Goal: Download file/media

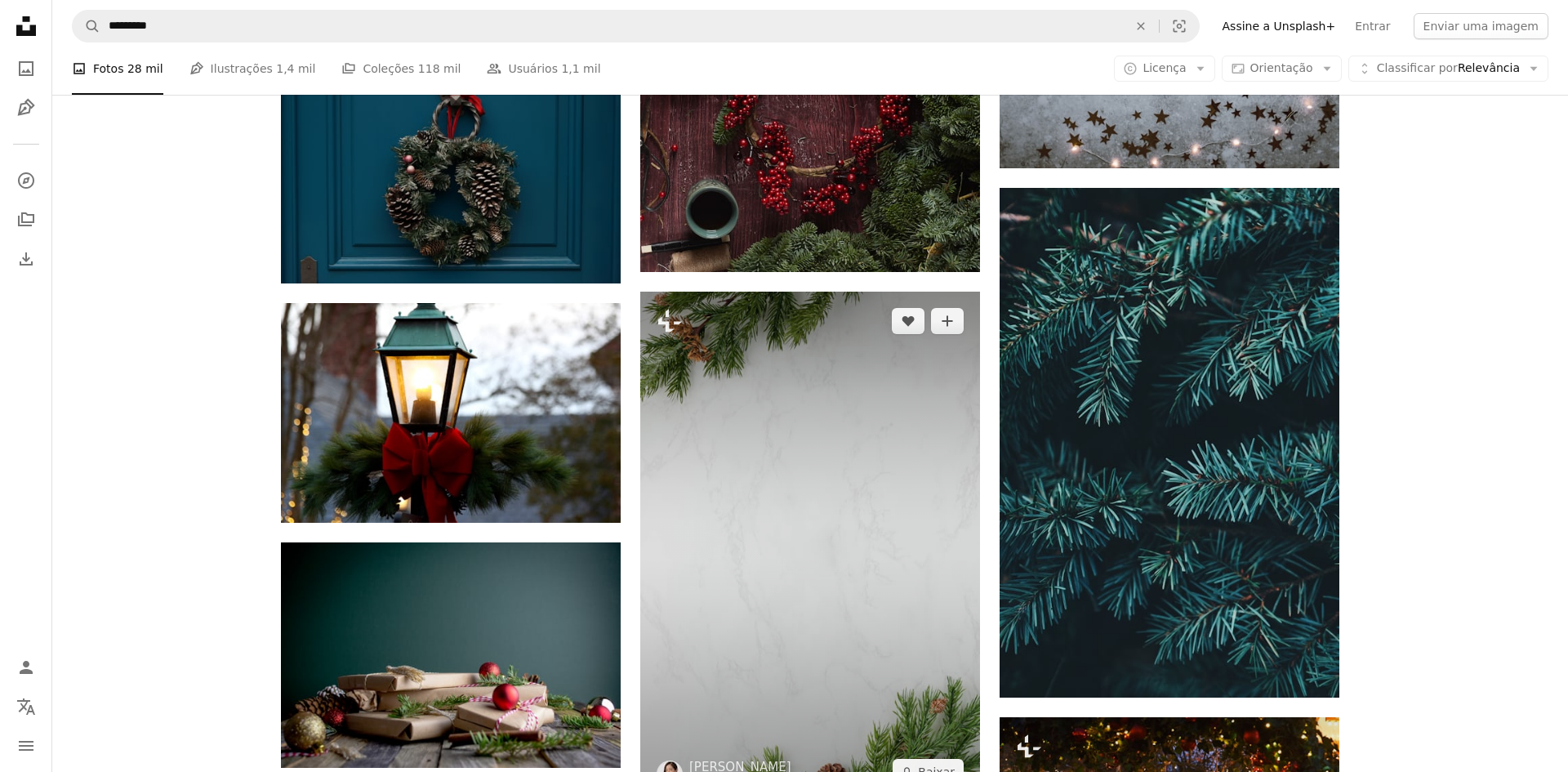
scroll to position [1715, 0]
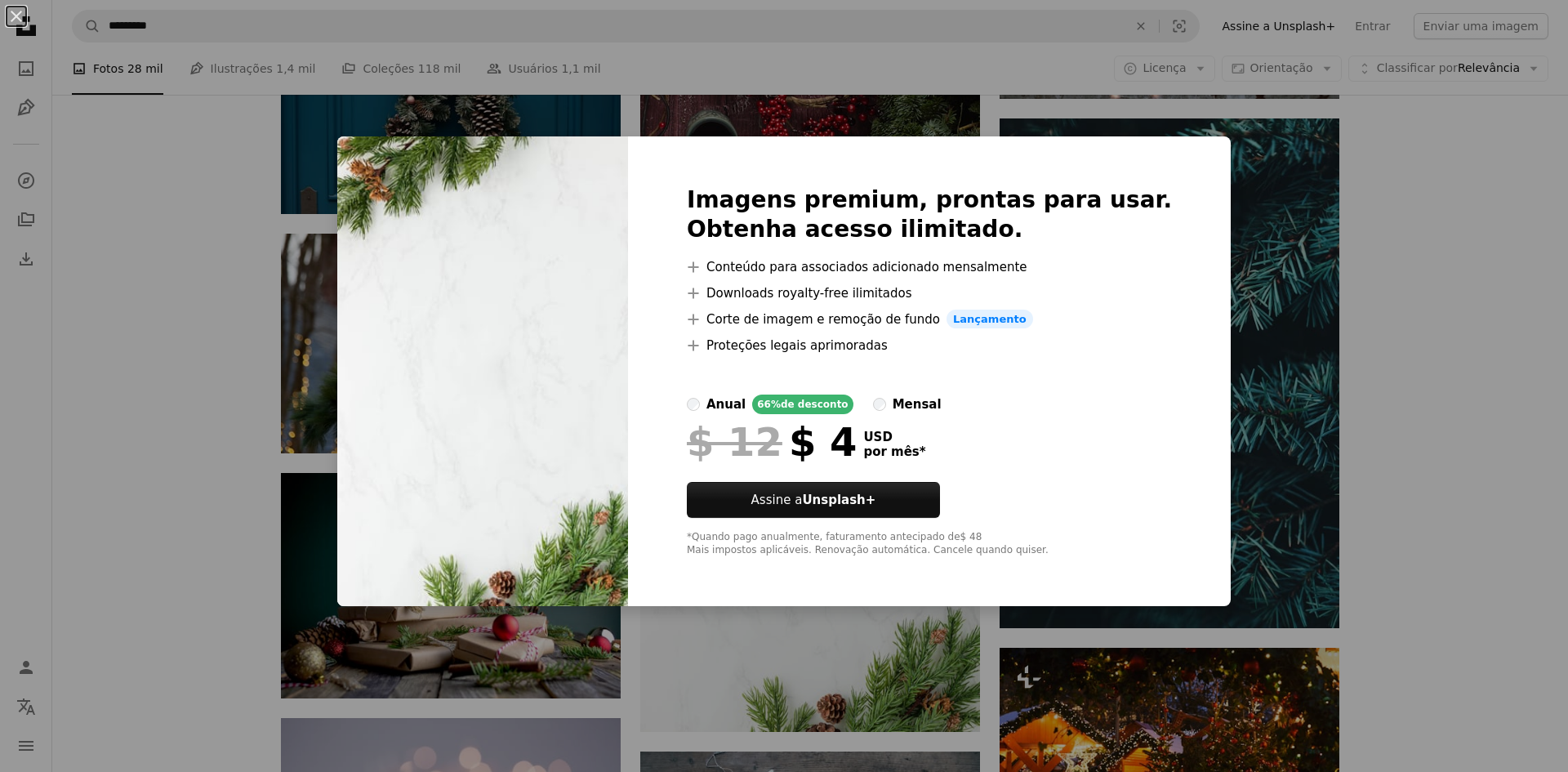
click at [1400, 332] on div "An X shape Imagens premium, prontas para usar. Obtenha acesso ilimitado. A plus…" at bounding box center [784, 386] width 1568 height 772
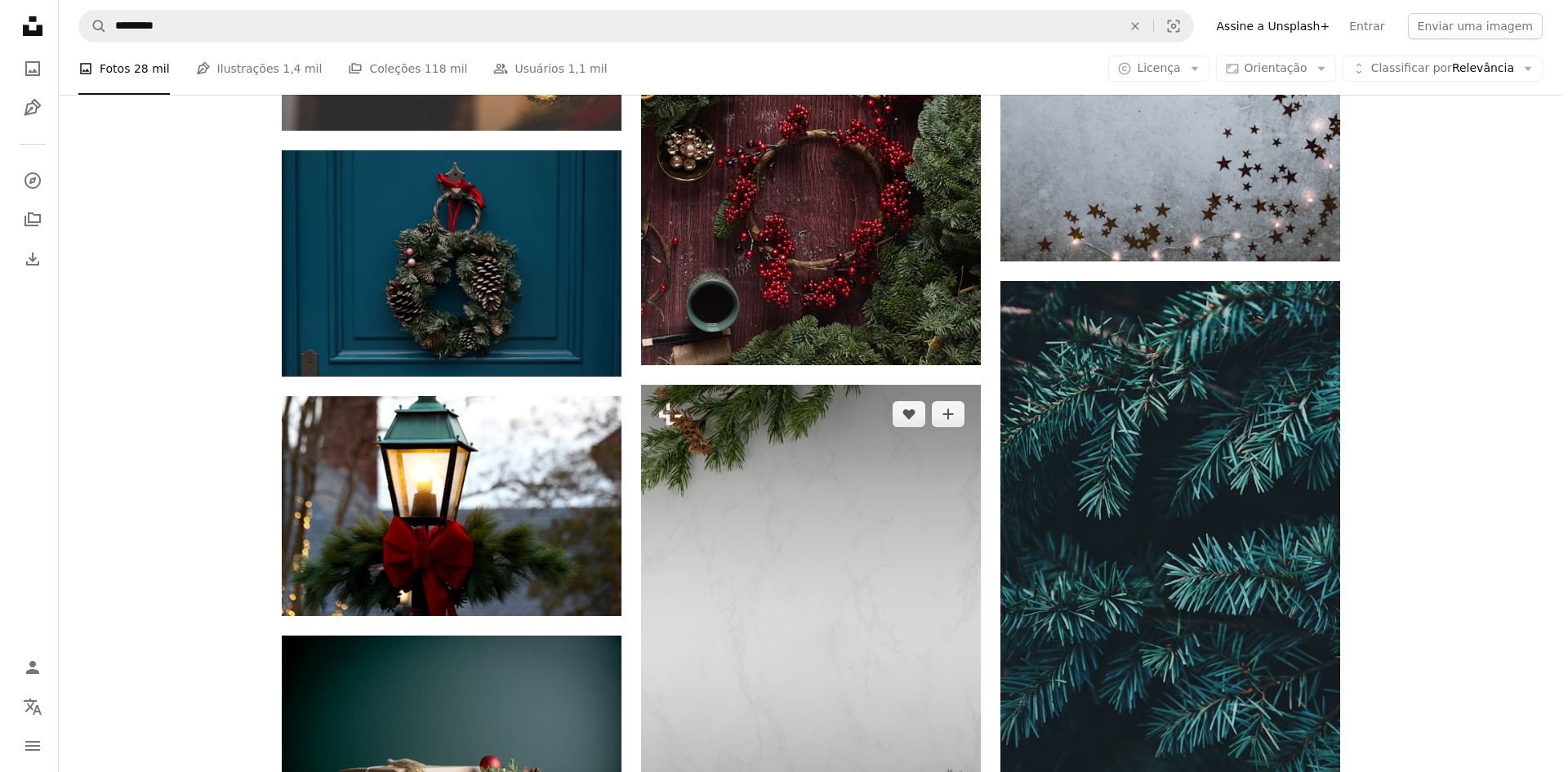
scroll to position [1552, 0]
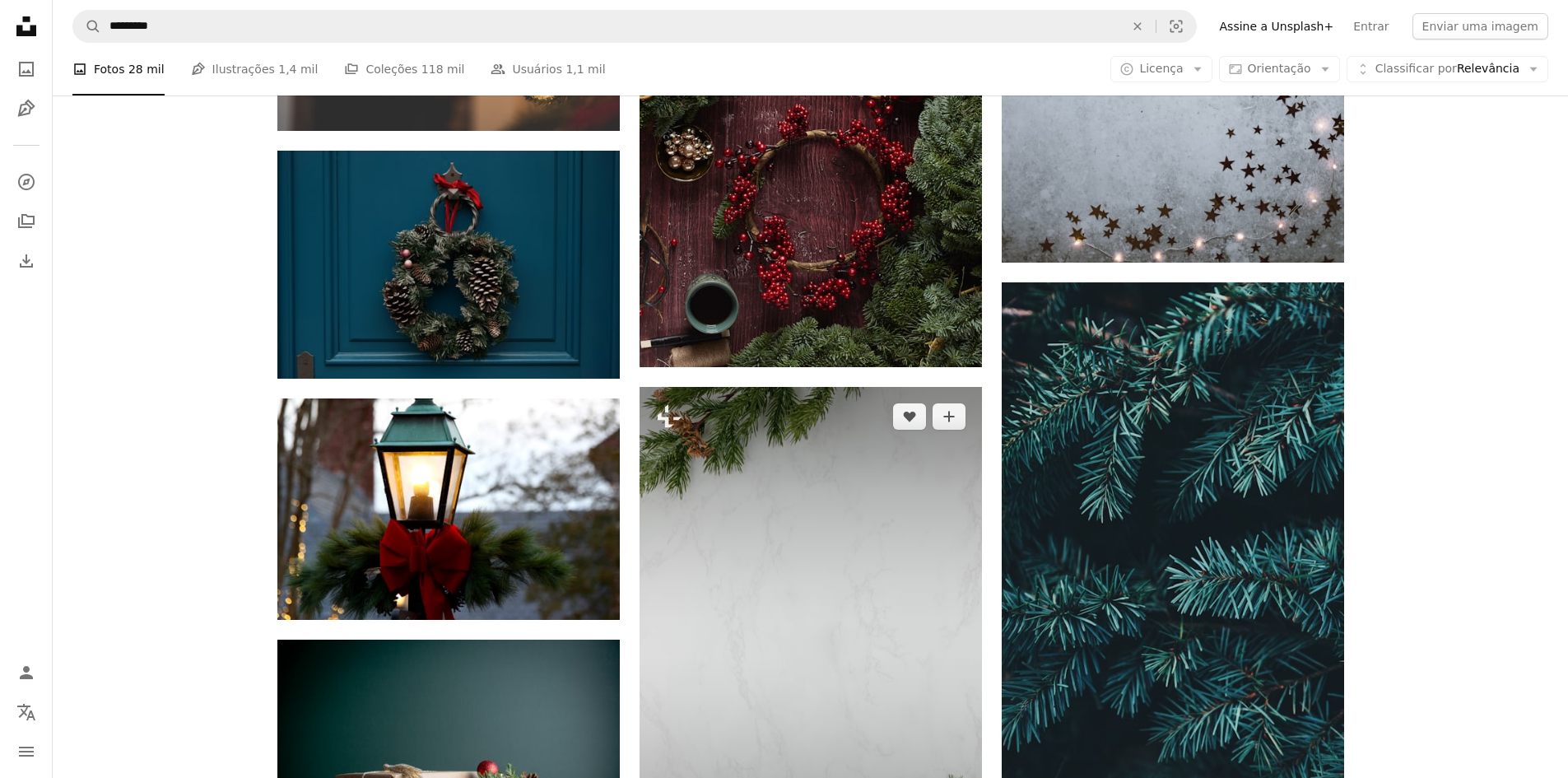
click at [833, 435] on img at bounding box center [811, 643] width 343 height 514
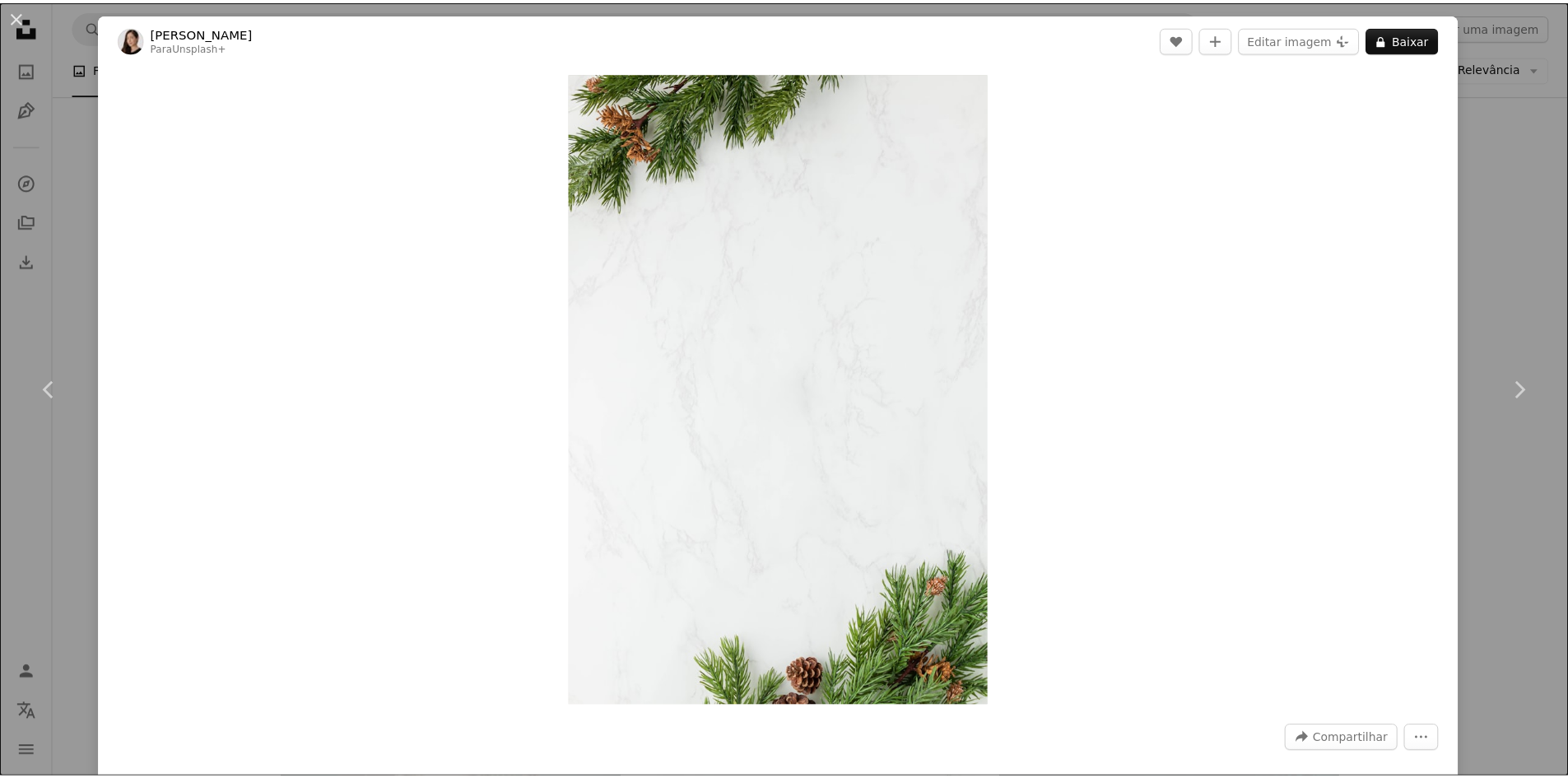
scroll to position [681, 0]
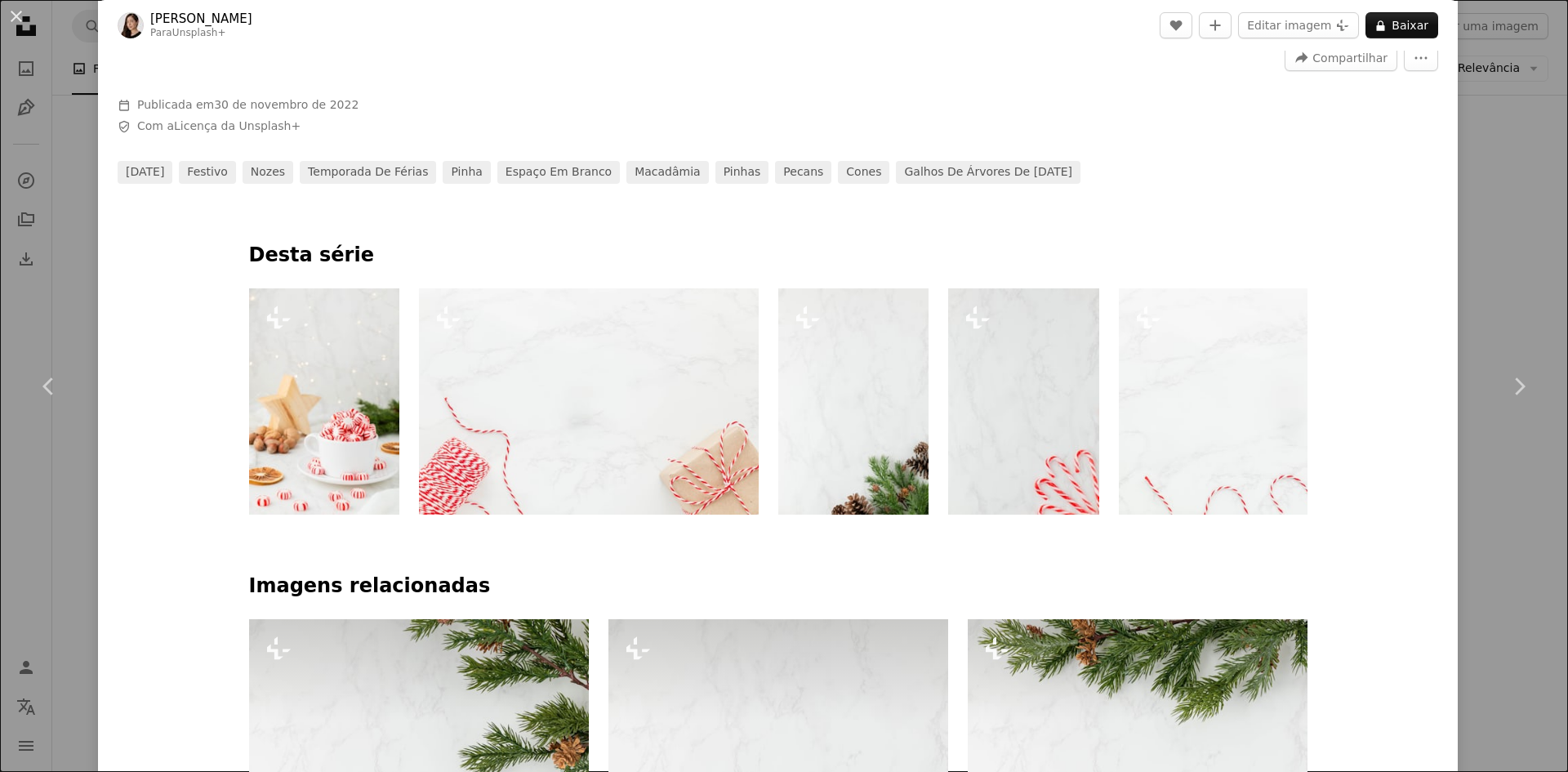
click at [57, 282] on div "An X shape Chevron left Chevron right Maryam Sicard Para Unsplash+ A heart A pl…" at bounding box center [784, 386] width 1568 height 772
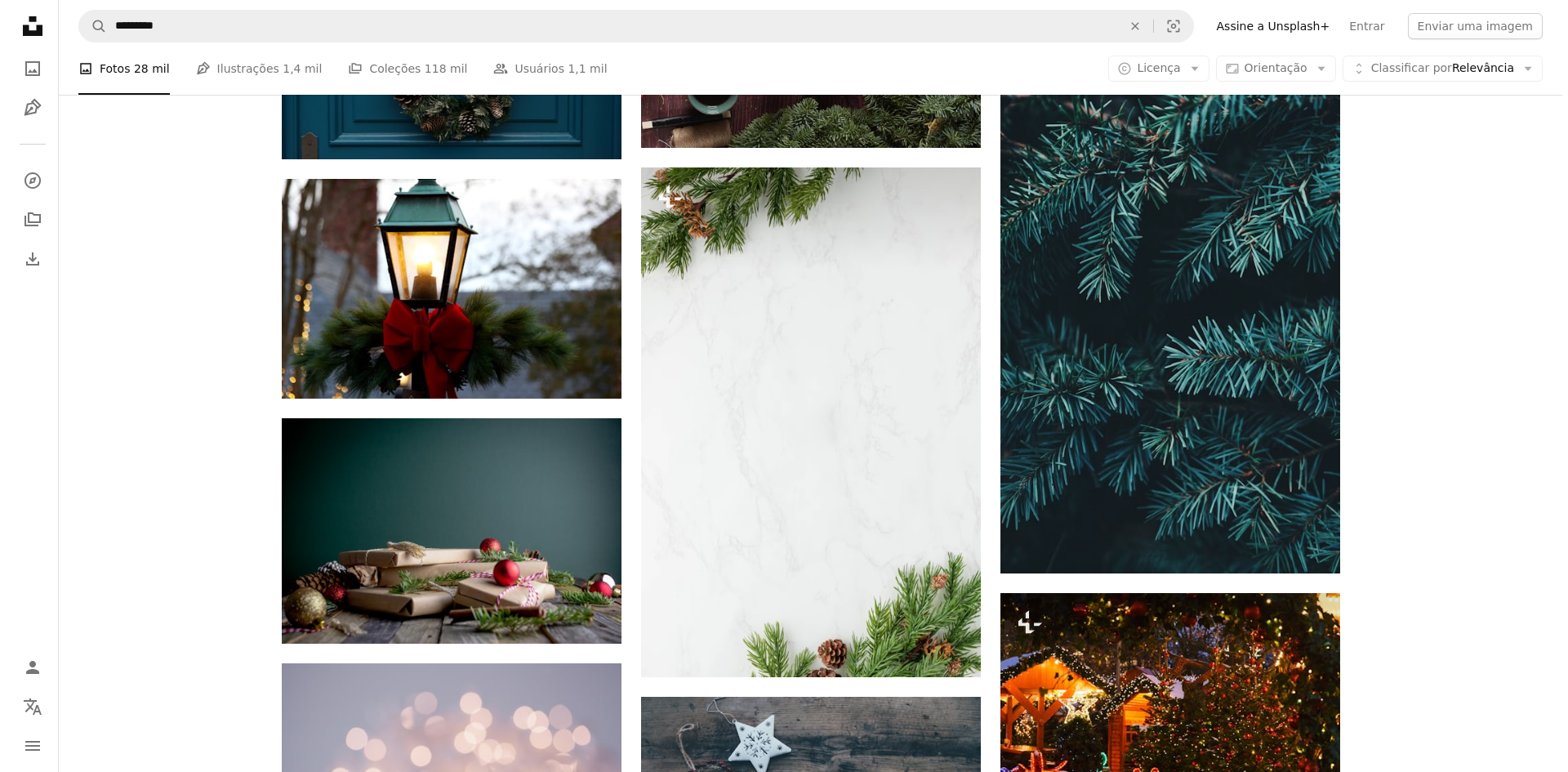
scroll to position [1796, 0]
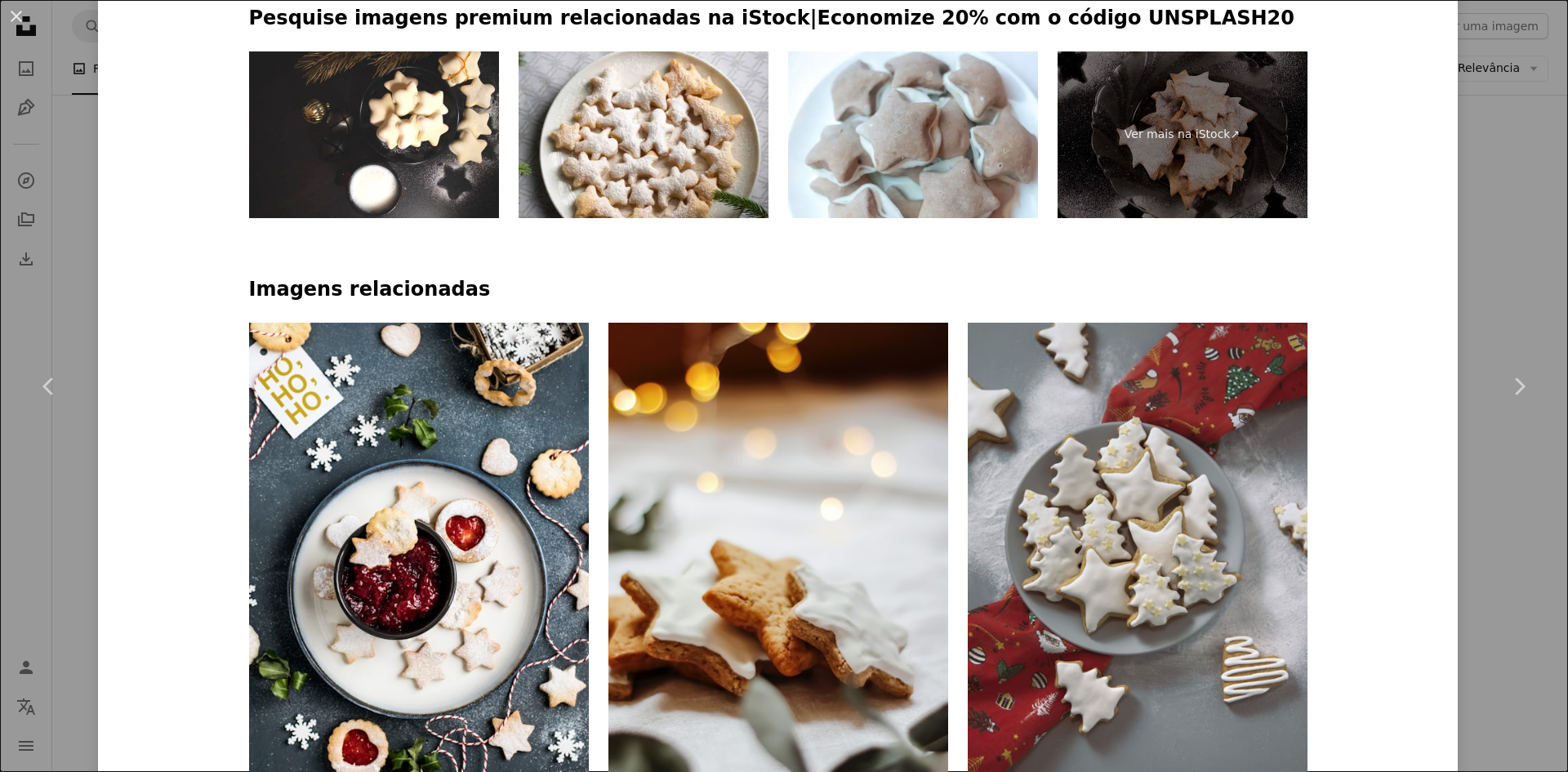
scroll to position [816, 0]
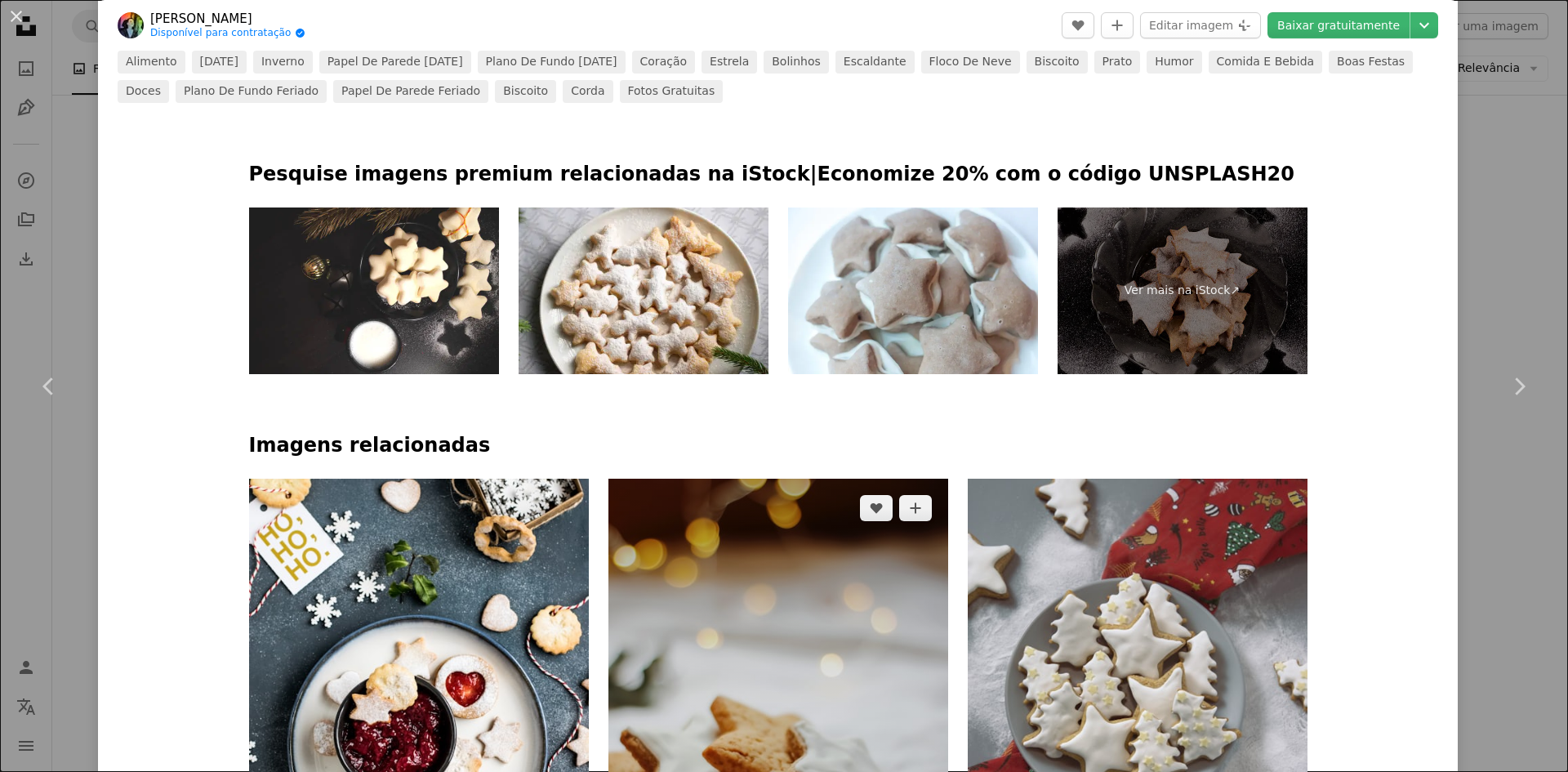
click at [780, 478] on img at bounding box center [779, 733] width 340 height 510
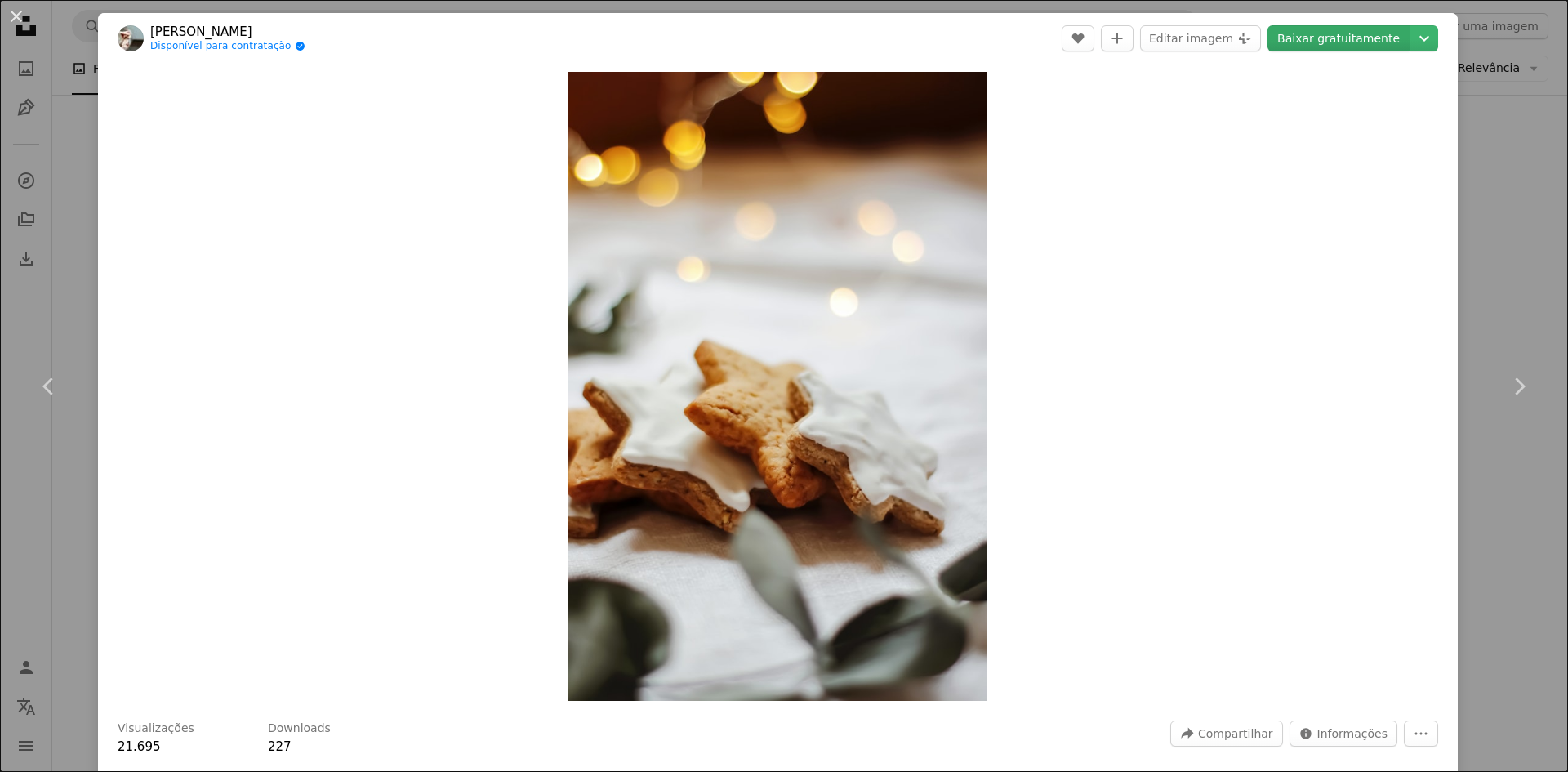
click at [1375, 36] on link "Baixar gratuitamente" at bounding box center [1339, 38] width 142 height 26
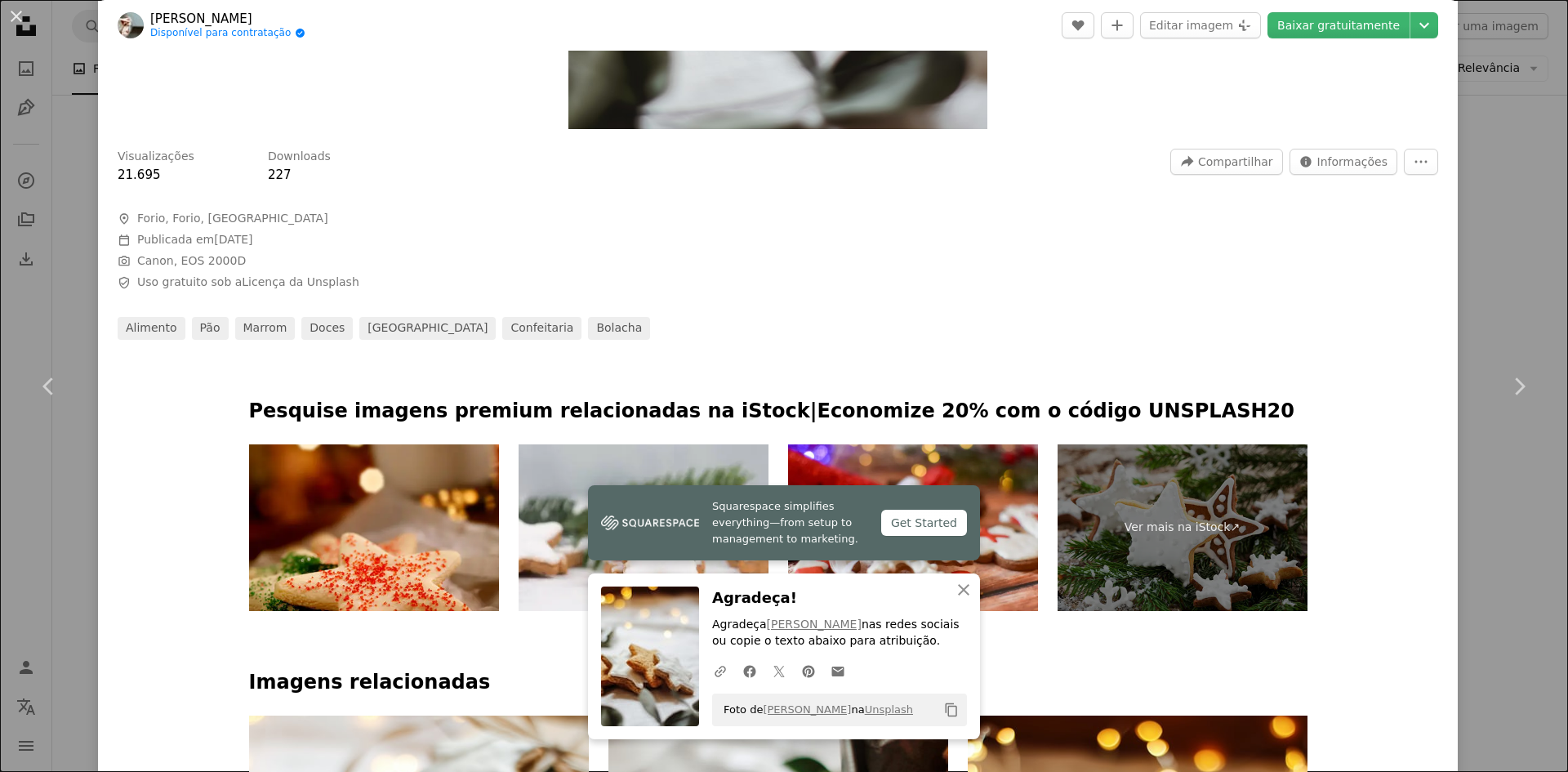
scroll to position [1062, 0]
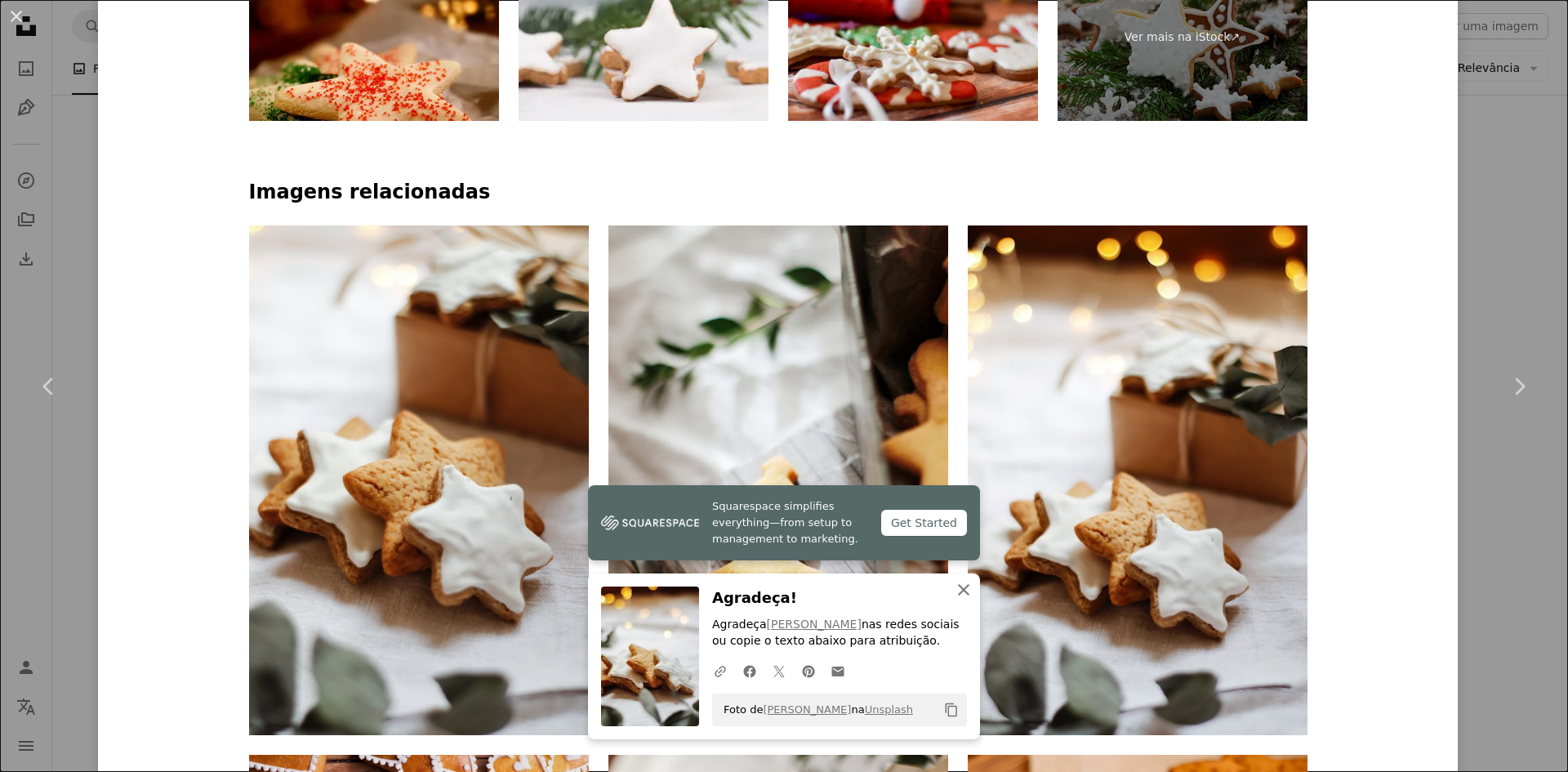
click at [960, 584] on icon "An X shape" at bounding box center [963, 589] width 19 height 19
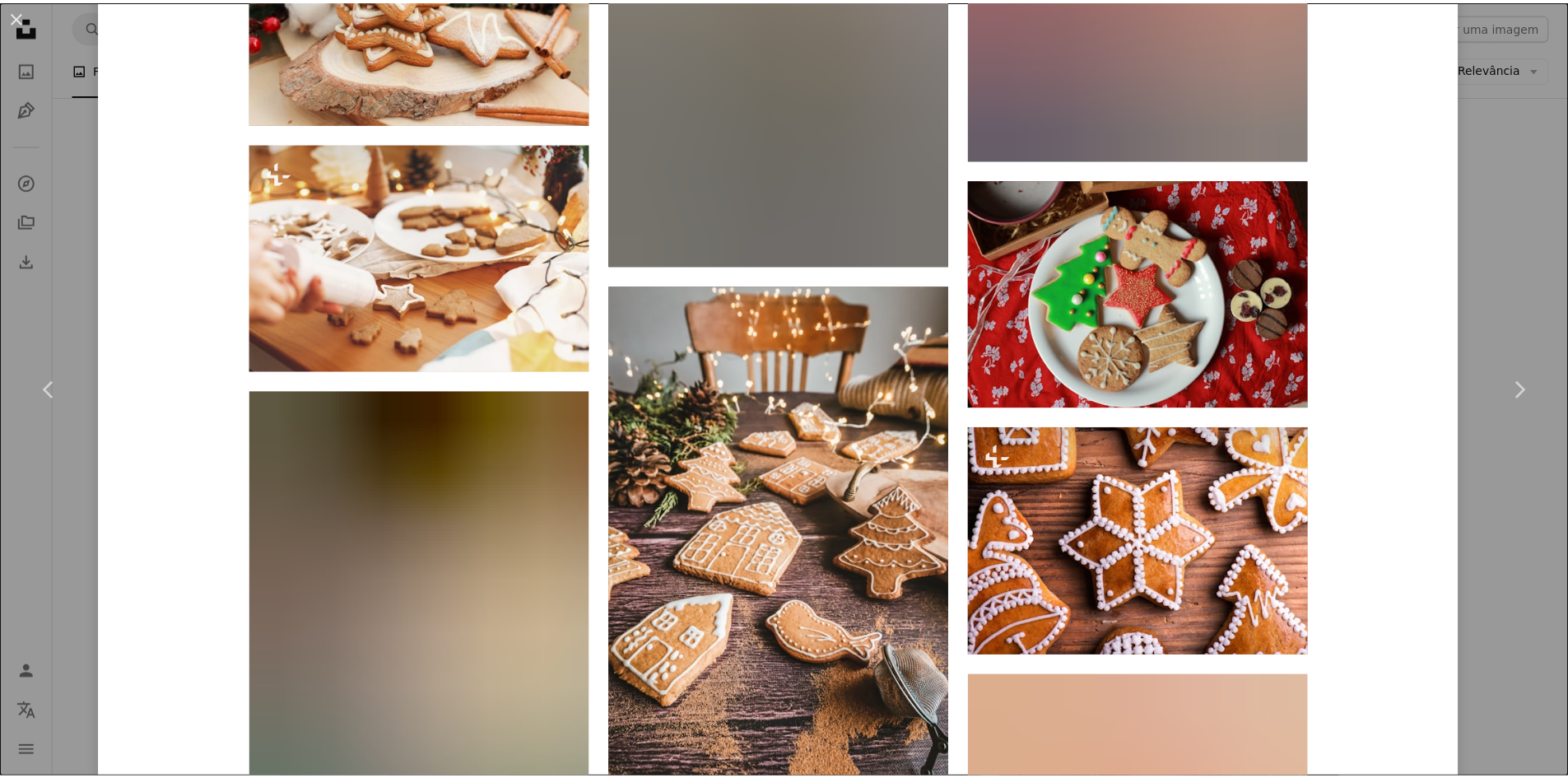
scroll to position [7918, 0]
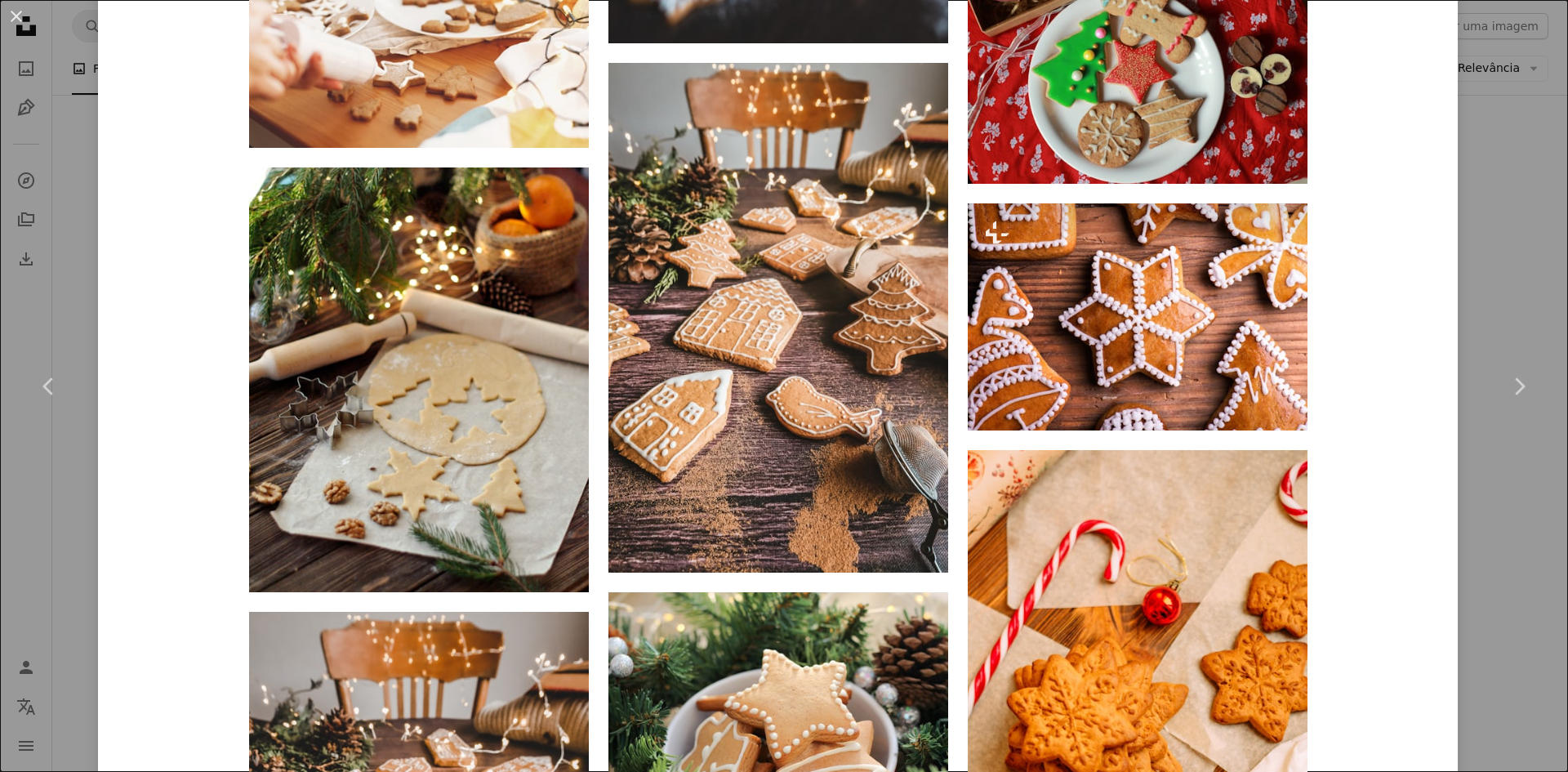
click at [1494, 480] on div "An X shape Chevron left Chevron right Nataliya Melnychuk Disponível para contra…" at bounding box center [784, 386] width 1568 height 772
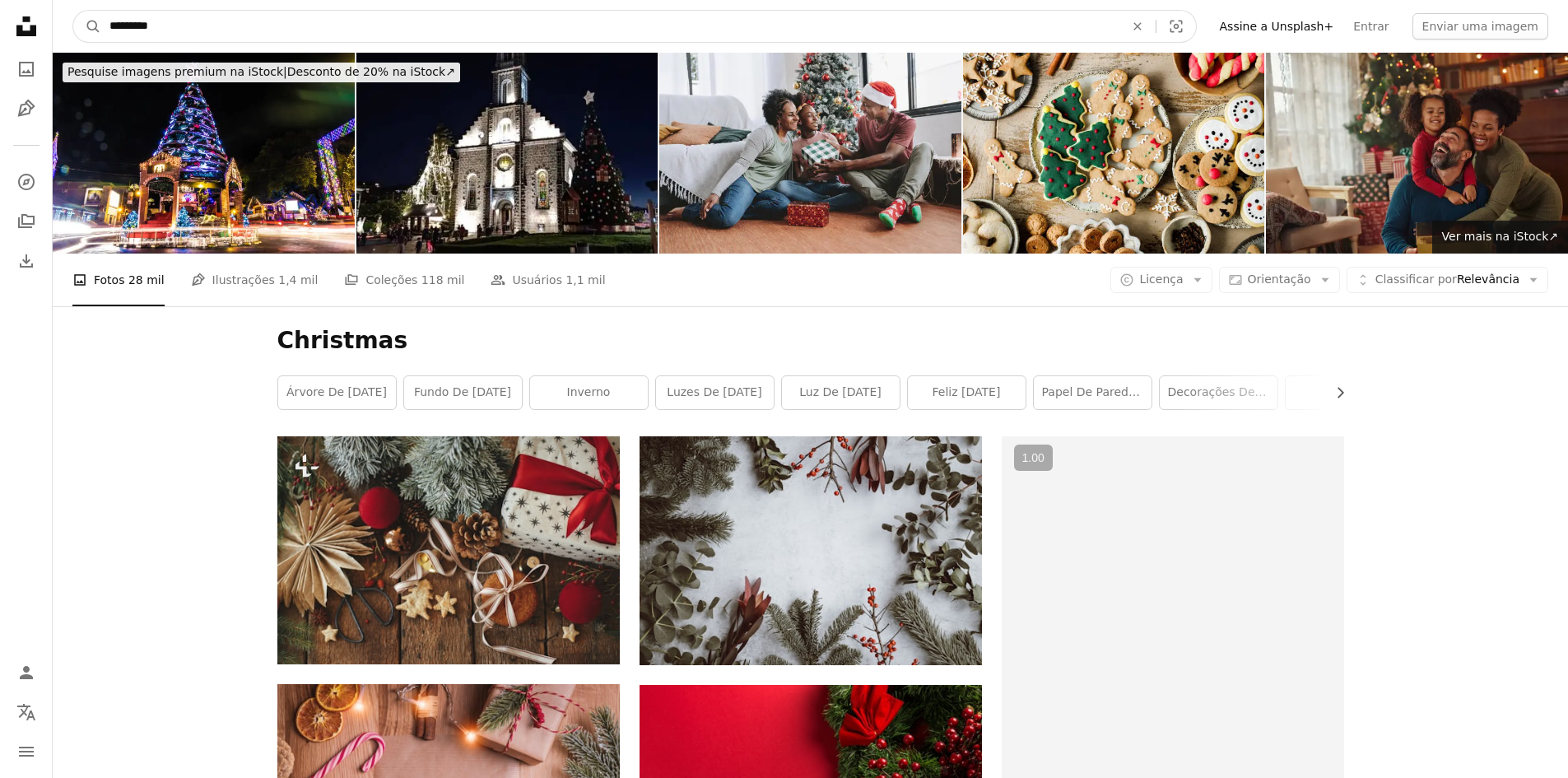
drag, startPoint x: 178, startPoint y: 23, endPoint x: 34, endPoint y: 44, distance: 145.5
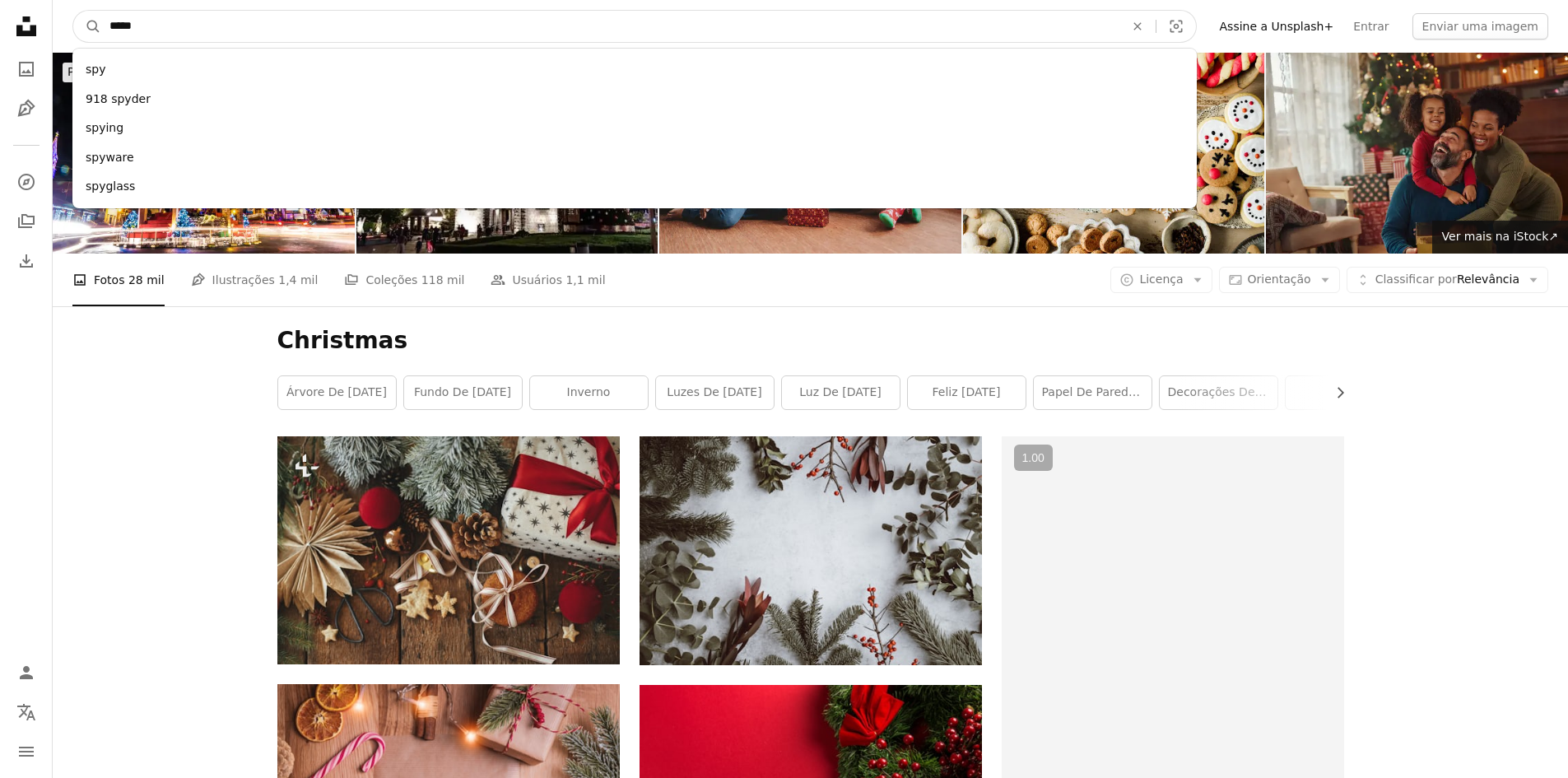
type input "******"
click button "A magnifying glass" at bounding box center [87, 26] width 28 height 31
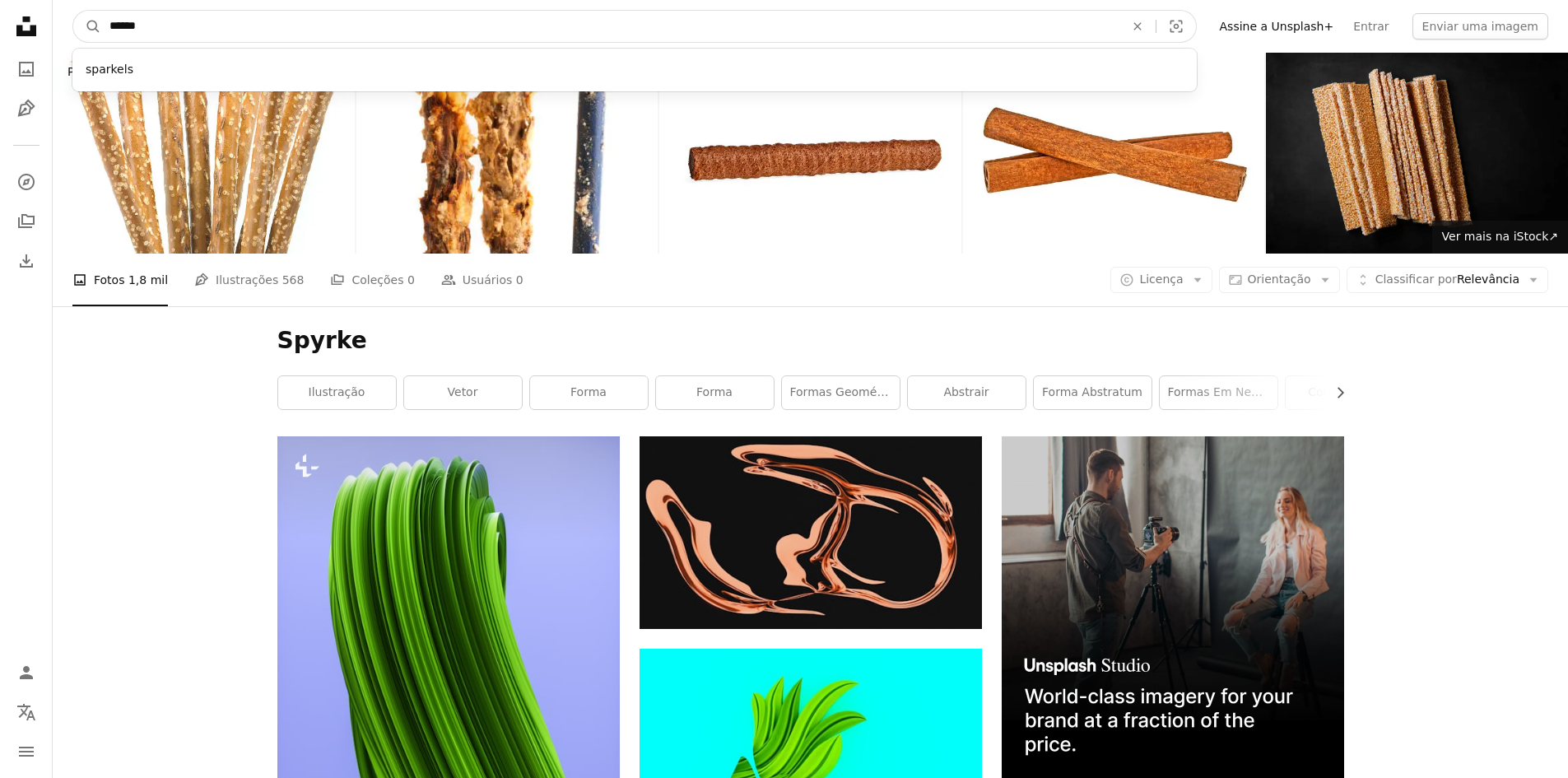
drag, startPoint x: 156, startPoint y: 35, endPoint x: 165, endPoint y: 25, distance: 13.5
click at [165, 25] on input "******" at bounding box center [610, 26] width 1018 height 31
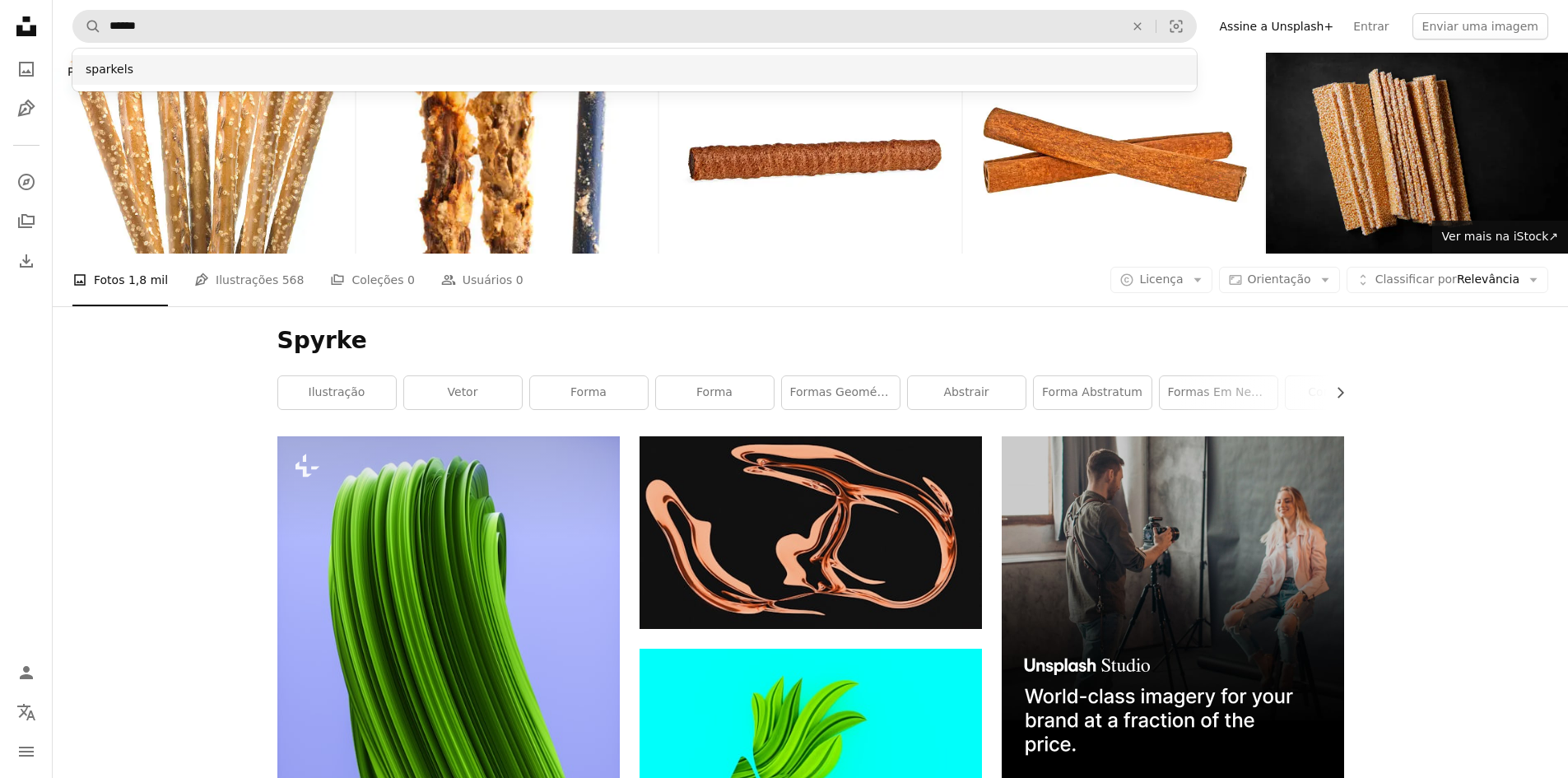
click at [104, 70] on div "sparkels" at bounding box center [635, 69] width 1124 height 30
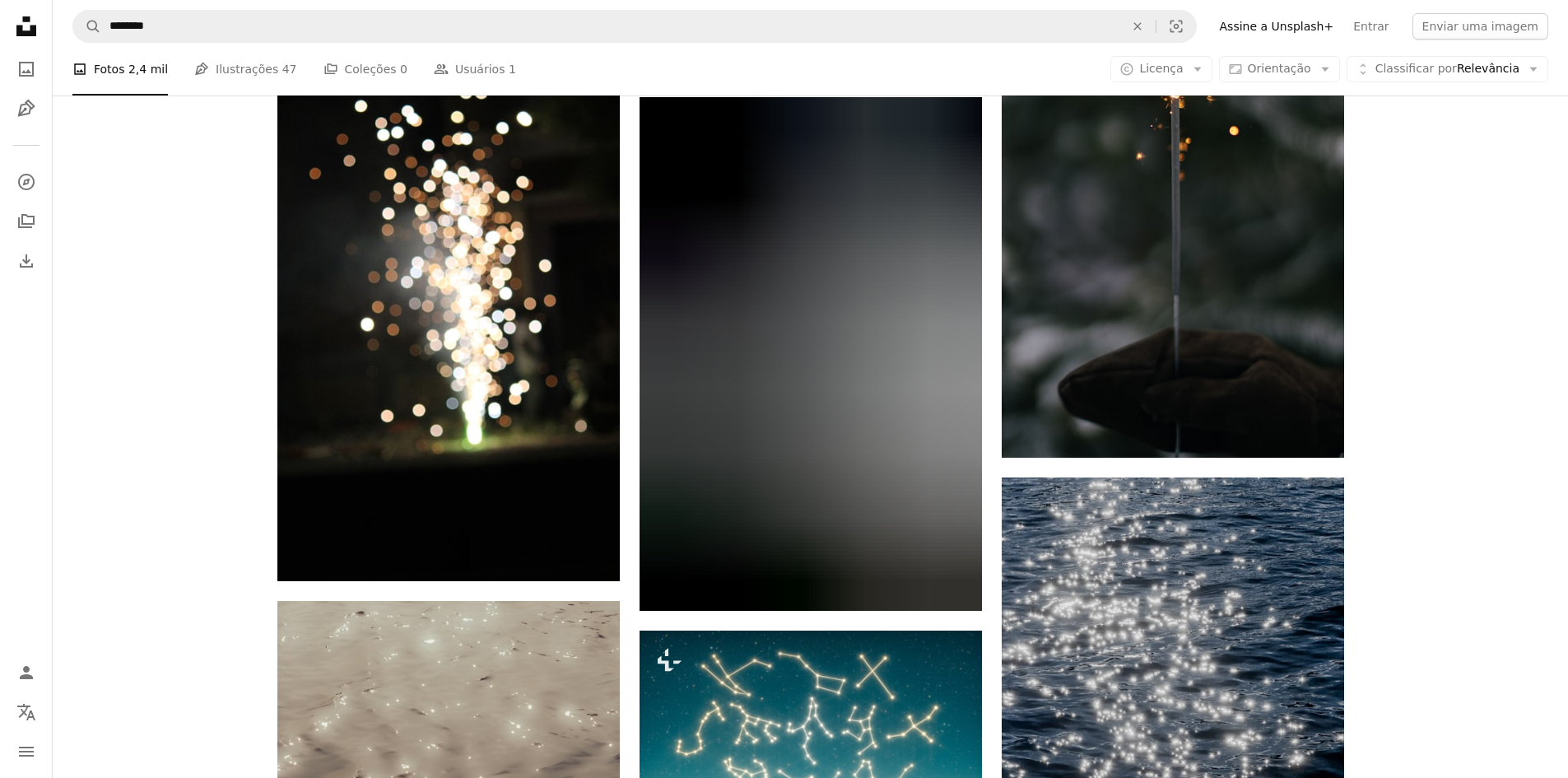
scroll to position [5349, 0]
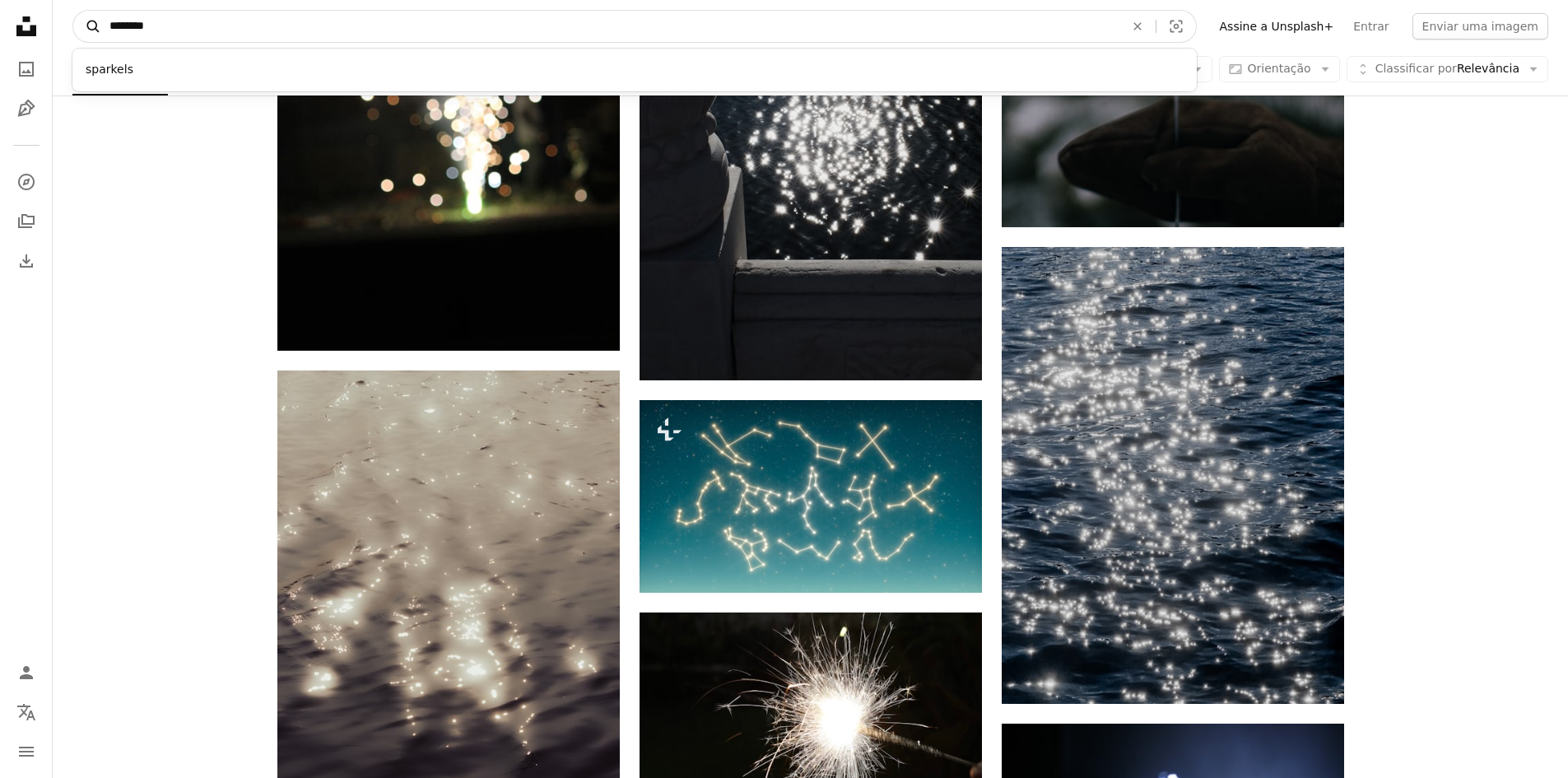
drag, startPoint x: 174, startPoint y: 30, endPoint x: 83, endPoint y: 33, distance: 91.0
click at [83, 33] on form "A magnifying glass ******** sparkels An X shape Visual search" at bounding box center [635, 26] width 1124 height 33
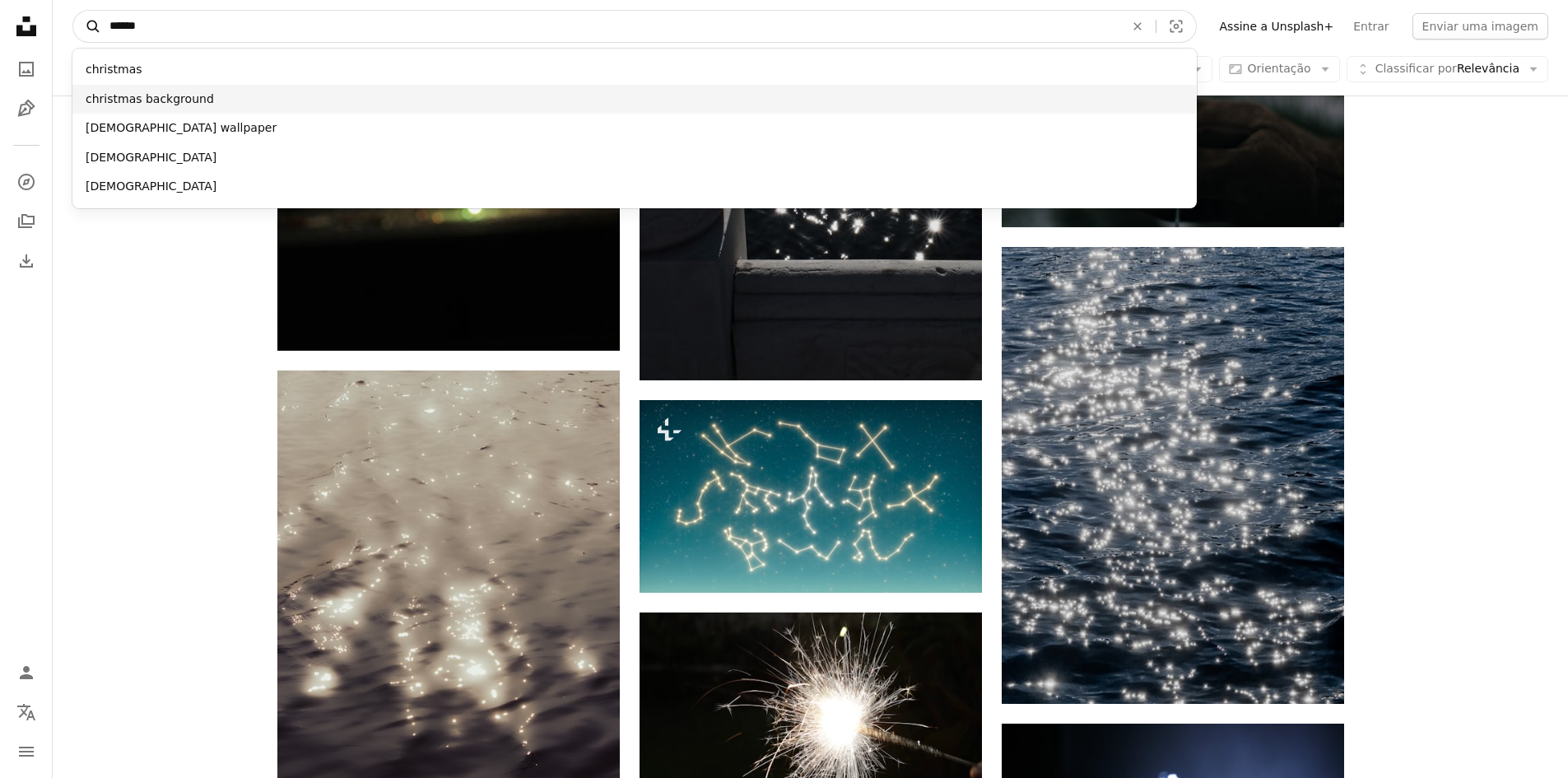
type input "******"
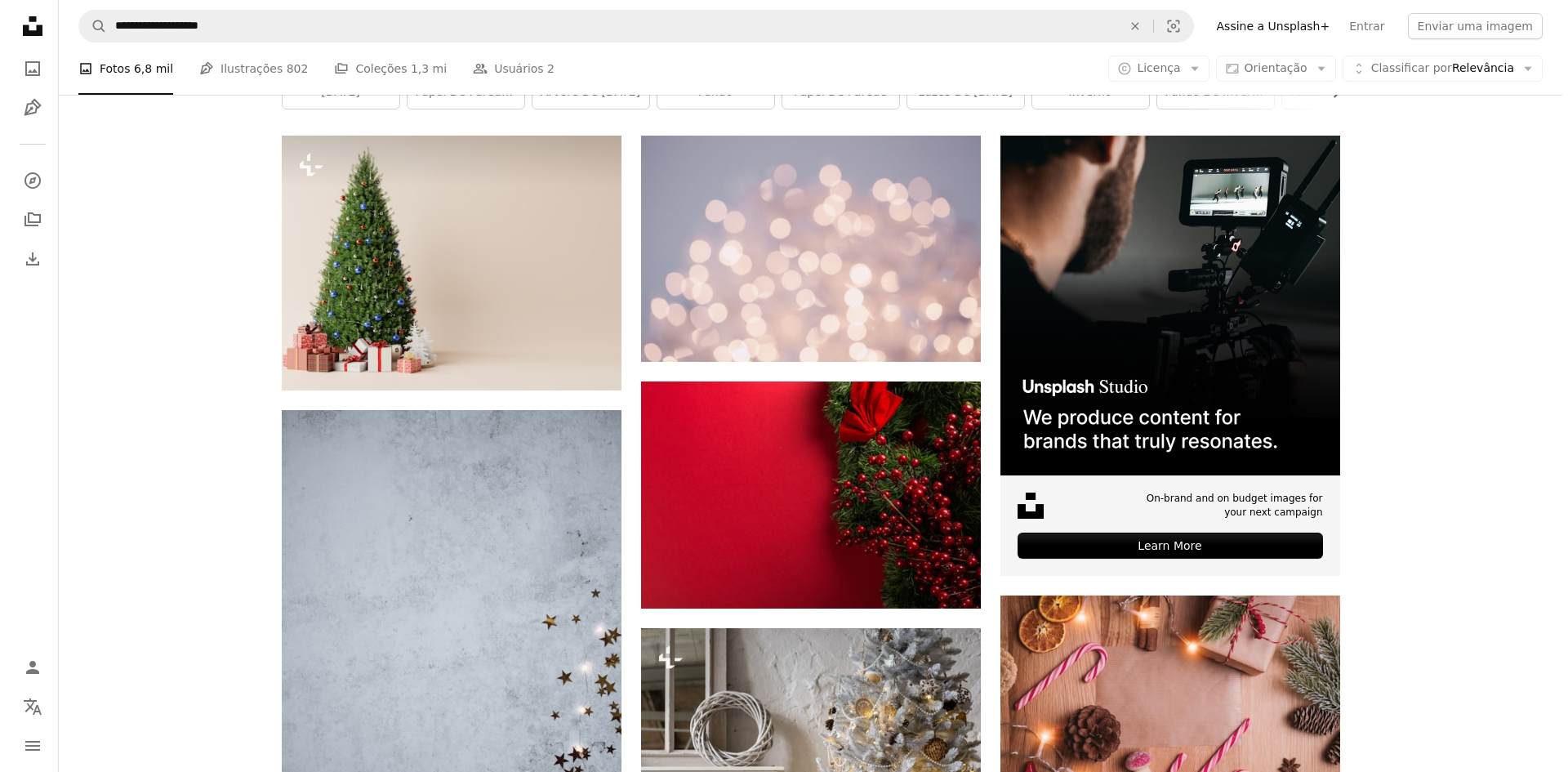
scroll to position [327, 0]
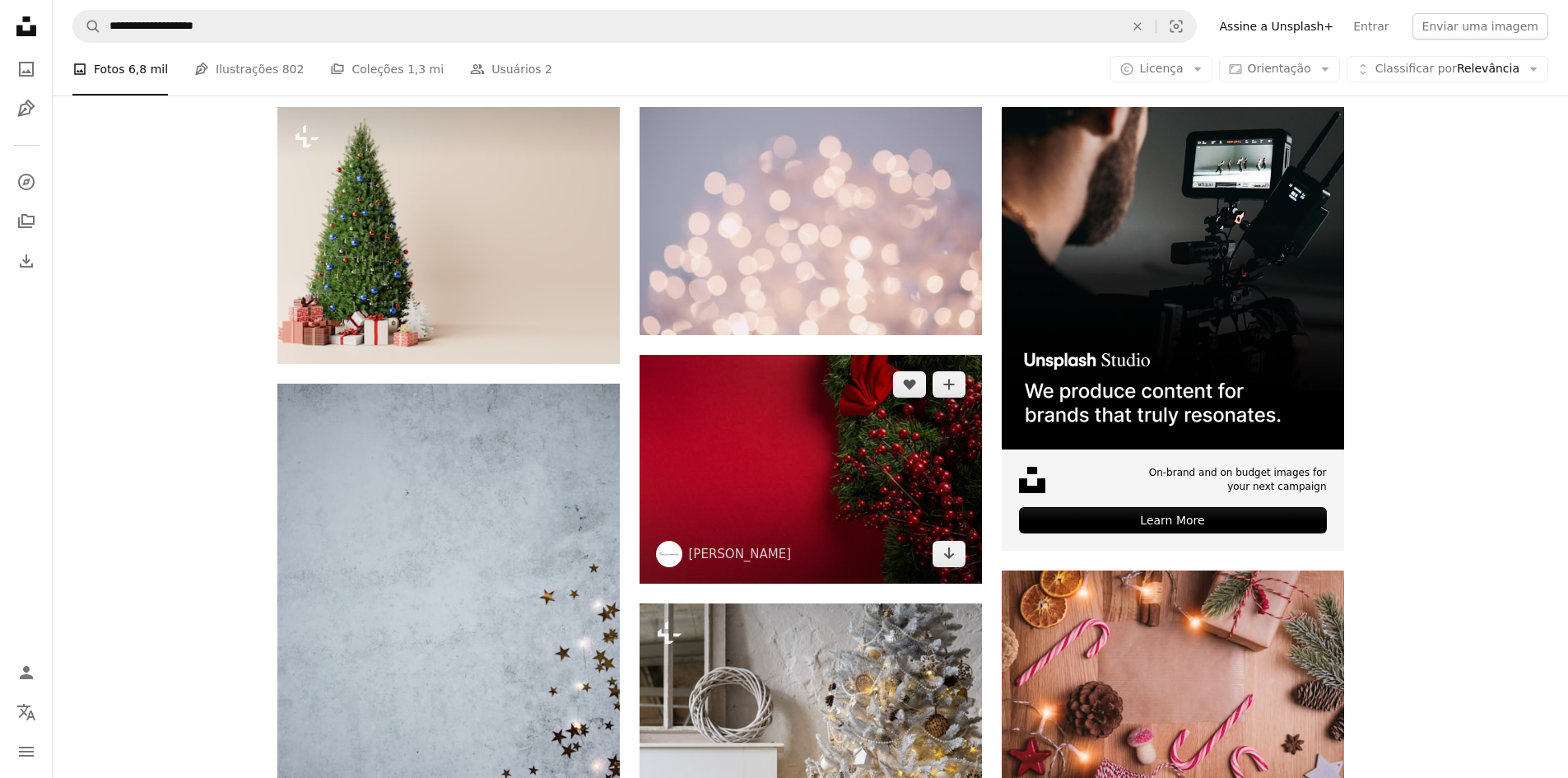
click at [778, 354] on img at bounding box center [811, 468] width 343 height 228
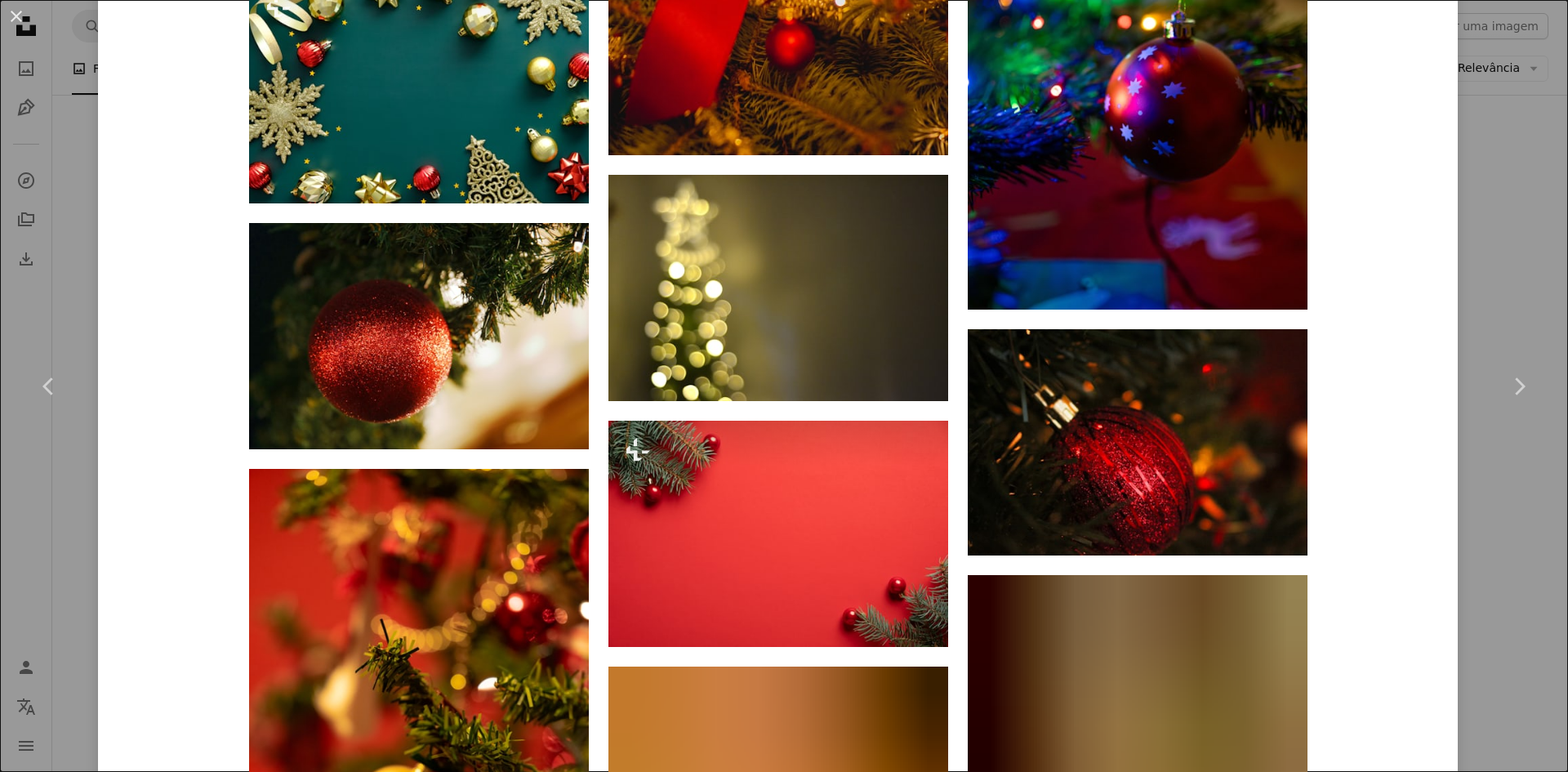
scroll to position [4182, 0]
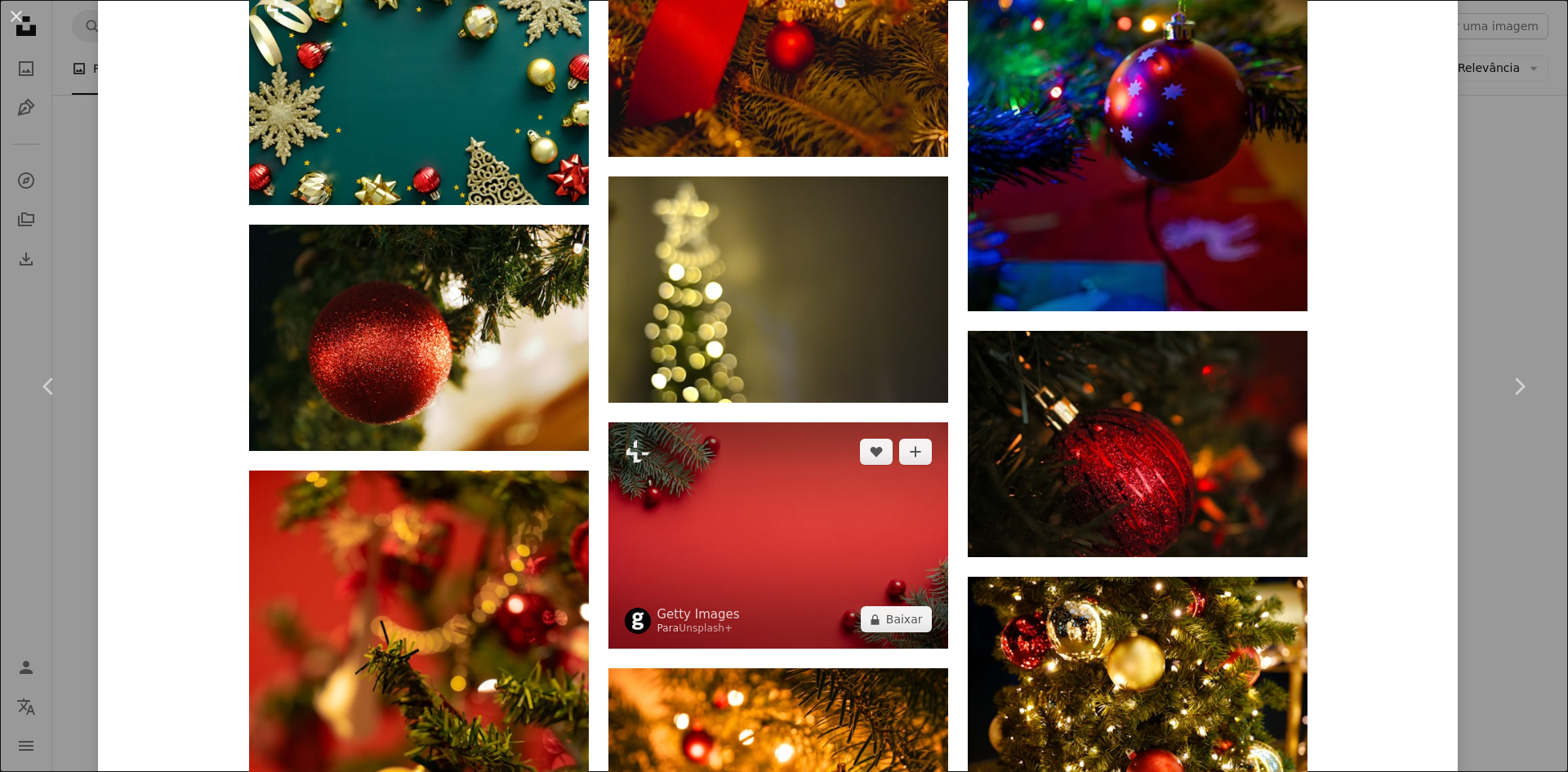
click at [737, 422] on img at bounding box center [779, 535] width 340 height 226
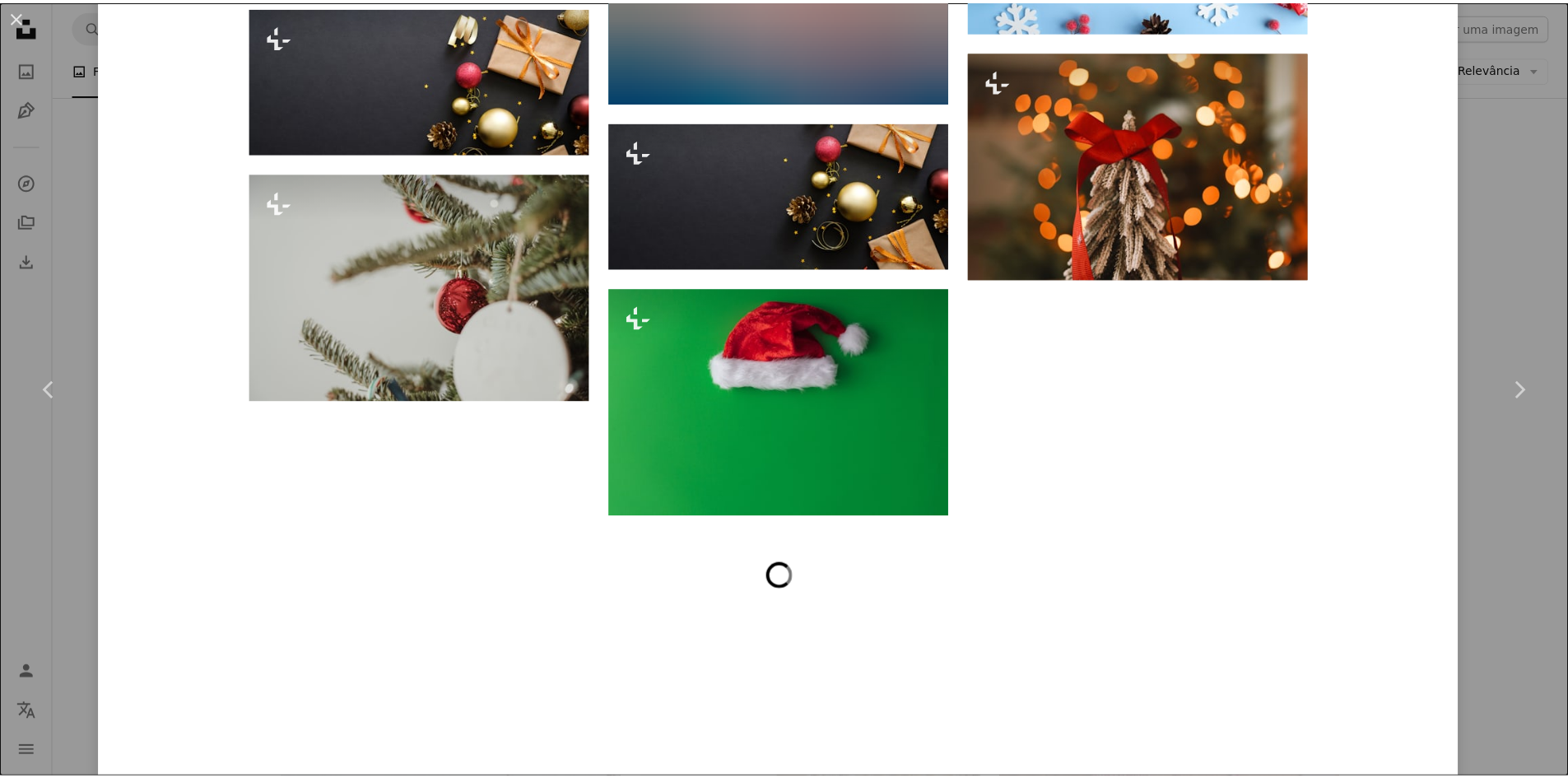
scroll to position [4411, 0]
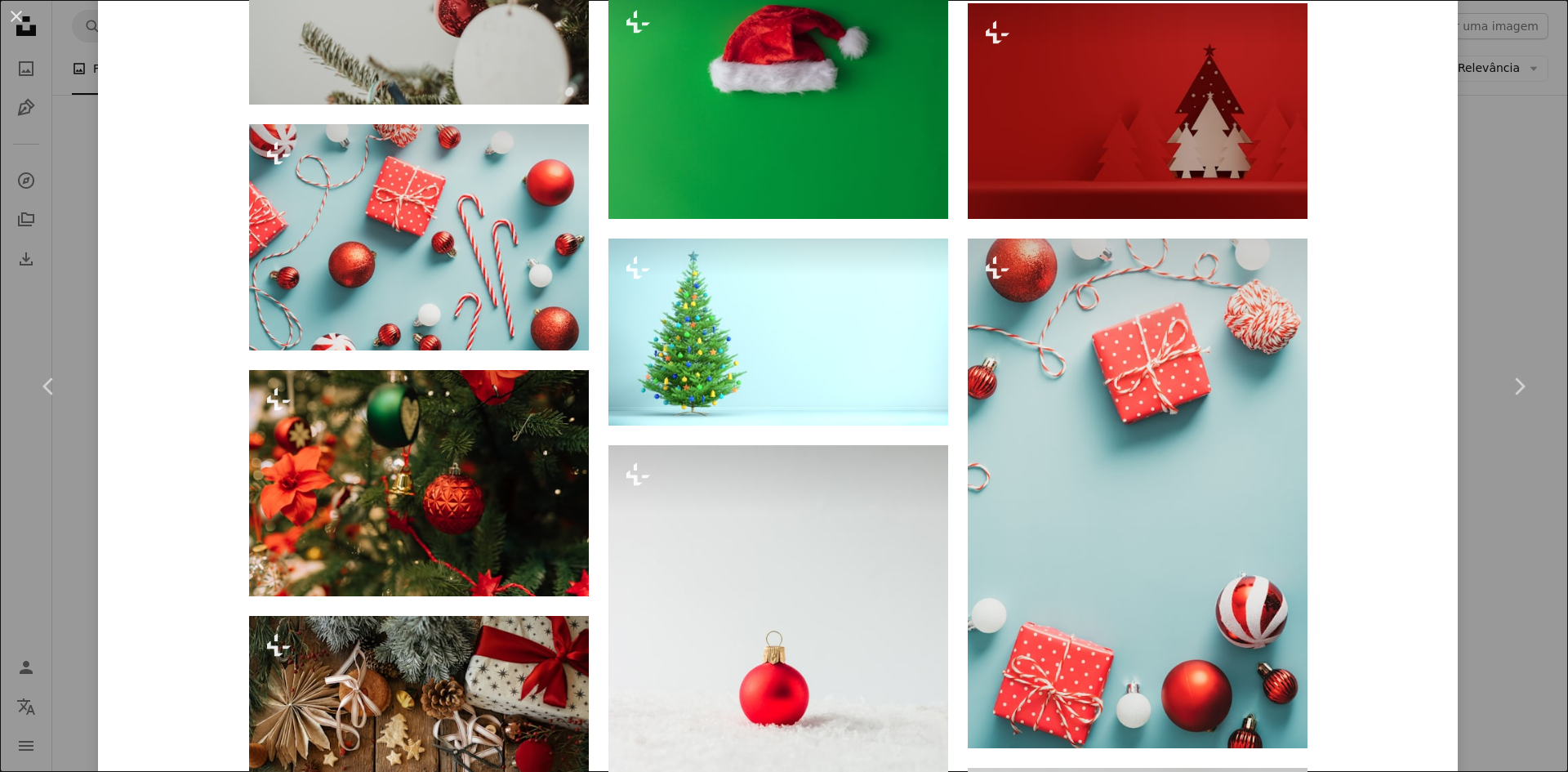
click at [23, 552] on div "An X shape Chevron left Chevron right Getty Images Para Unsplash+ A heart A plu…" at bounding box center [784, 386] width 1568 height 772
